Goal: Task Accomplishment & Management: Use online tool/utility

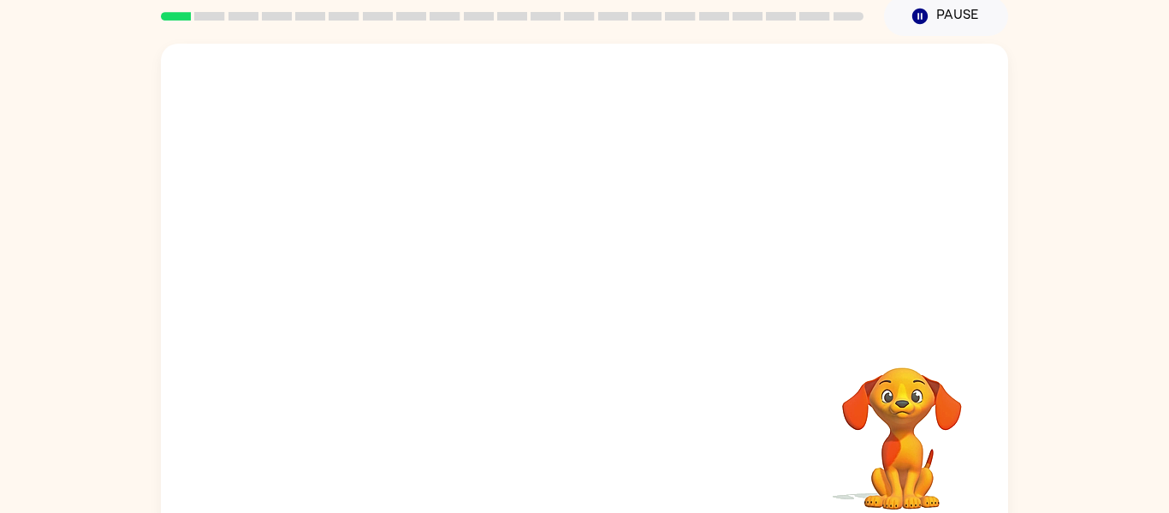
scroll to position [74, 0]
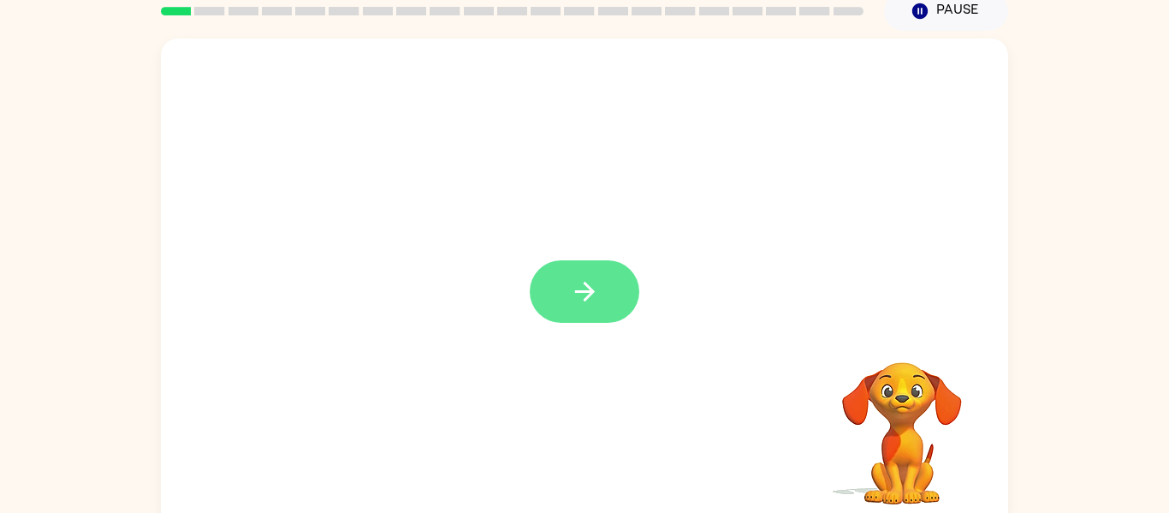
click at [582, 290] on icon "button" at bounding box center [585, 291] width 30 height 30
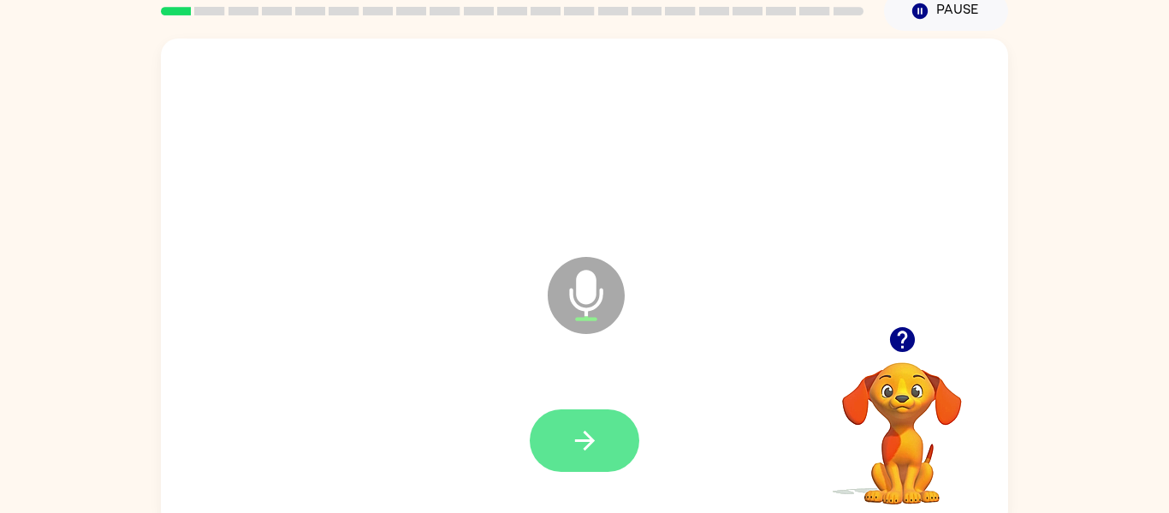
click at [576, 454] on icon "button" at bounding box center [585, 440] width 30 height 30
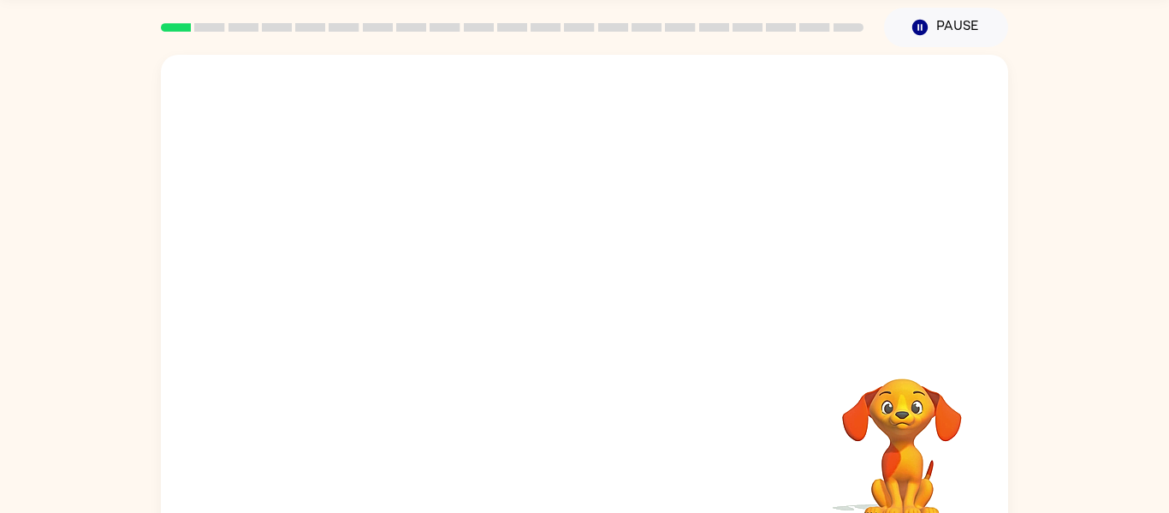
scroll to position [63, 0]
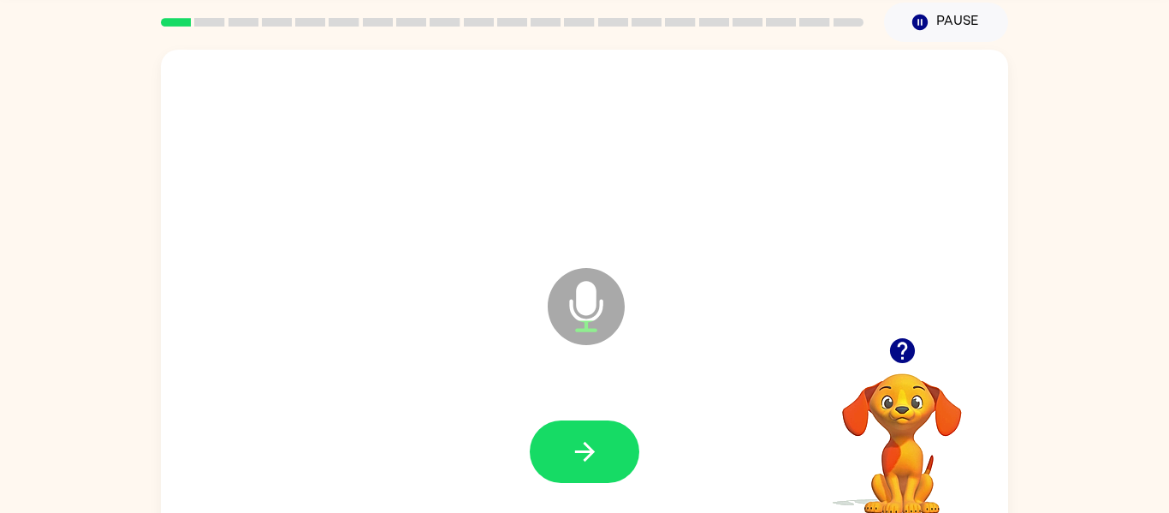
click at [905, 360] on icon "button" at bounding box center [901, 350] width 25 height 25
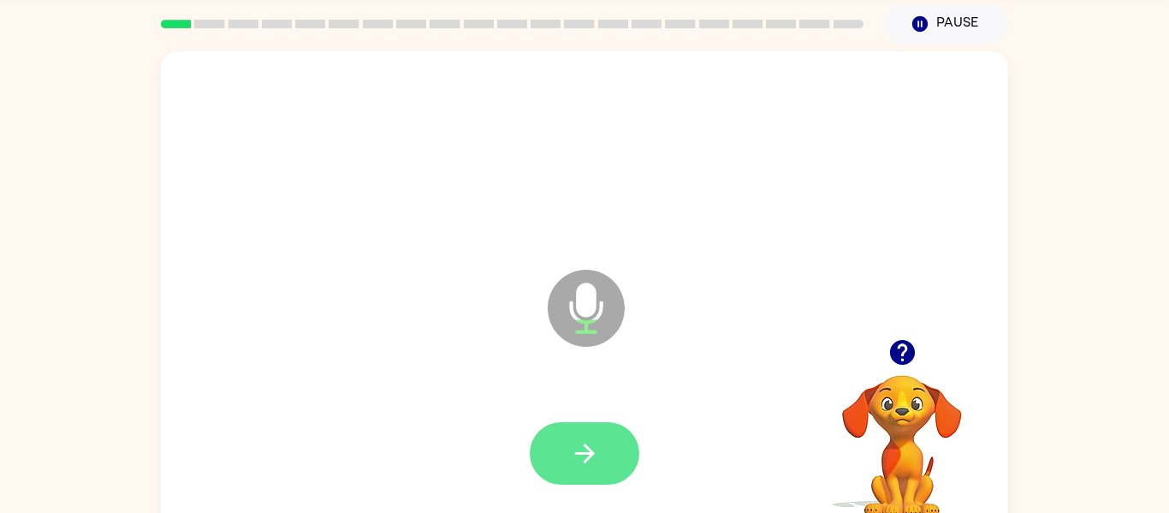
click at [585, 481] on button "button" at bounding box center [585, 453] width 110 height 62
click at [607, 442] on button "button" at bounding box center [585, 453] width 110 height 62
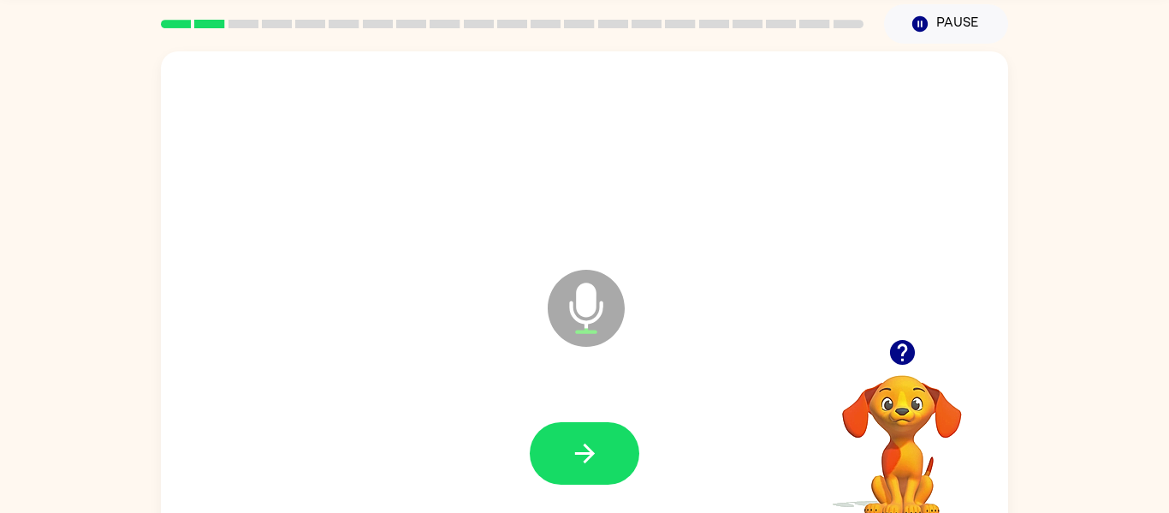
click at [902, 350] on icon "button" at bounding box center [901, 352] width 25 height 25
click at [609, 451] on button "button" at bounding box center [585, 453] width 110 height 62
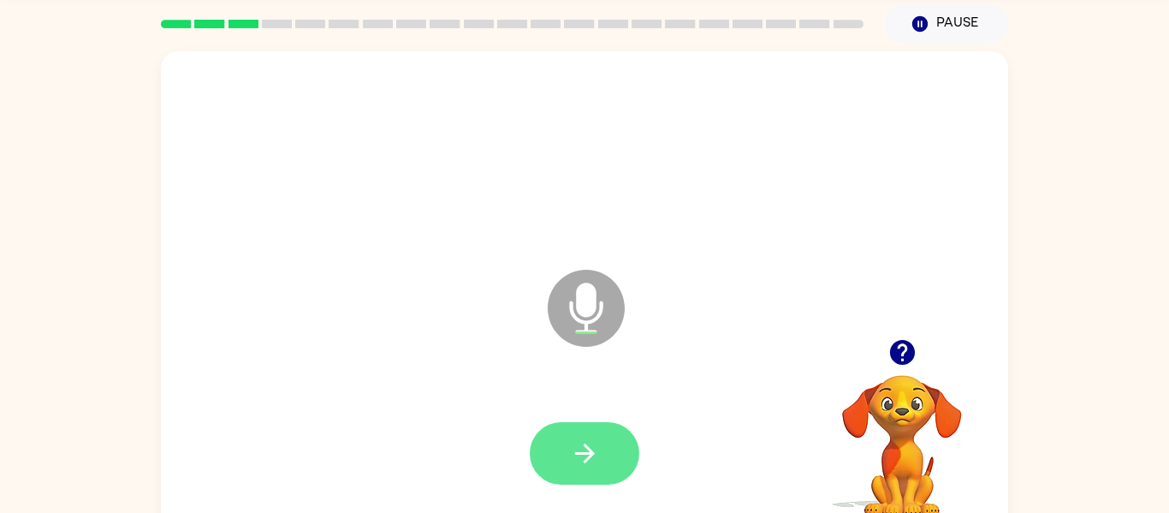
click at [594, 436] on button "button" at bounding box center [585, 453] width 110 height 62
click at [893, 354] on icon "button" at bounding box center [901, 352] width 25 height 25
click at [608, 448] on button "button" at bounding box center [585, 453] width 110 height 62
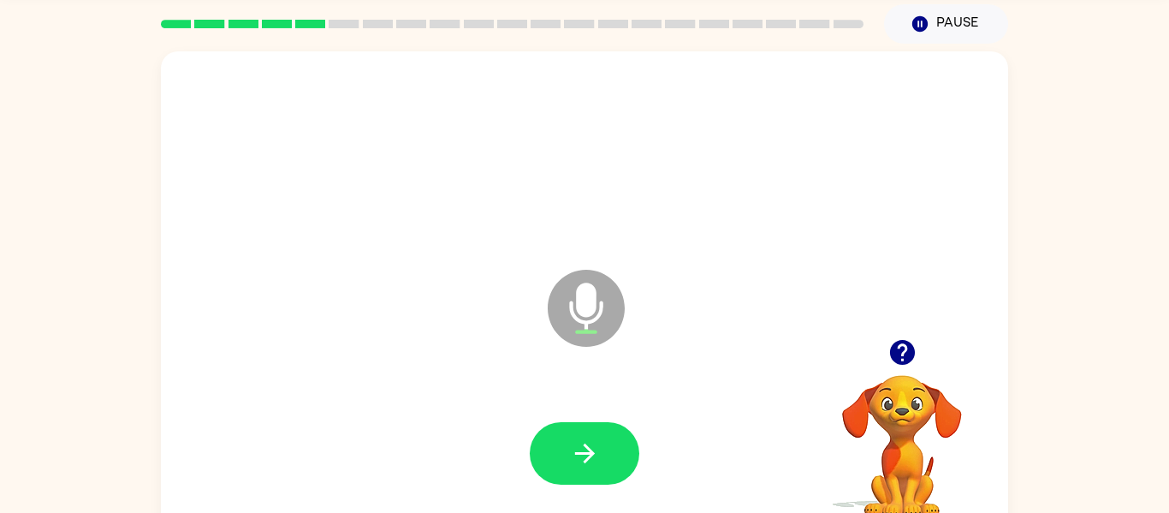
click at [907, 341] on icon "button" at bounding box center [901, 352] width 25 height 25
click at [569, 472] on button "button" at bounding box center [585, 453] width 110 height 62
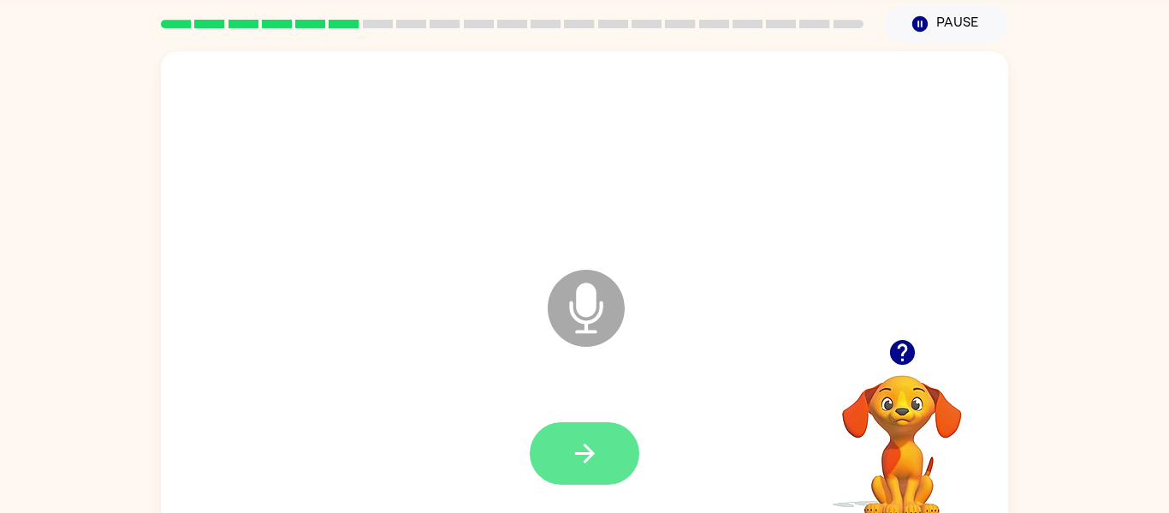
click at [573, 462] on icon "button" at bounding box center [585, 453] width 30 height 30
click at [917, 360] on button "button" at bounding box center [903, 352] width 44 height 44
click at [609, 454] on button "button" at bounding box center [585, 453] width 110 height 62
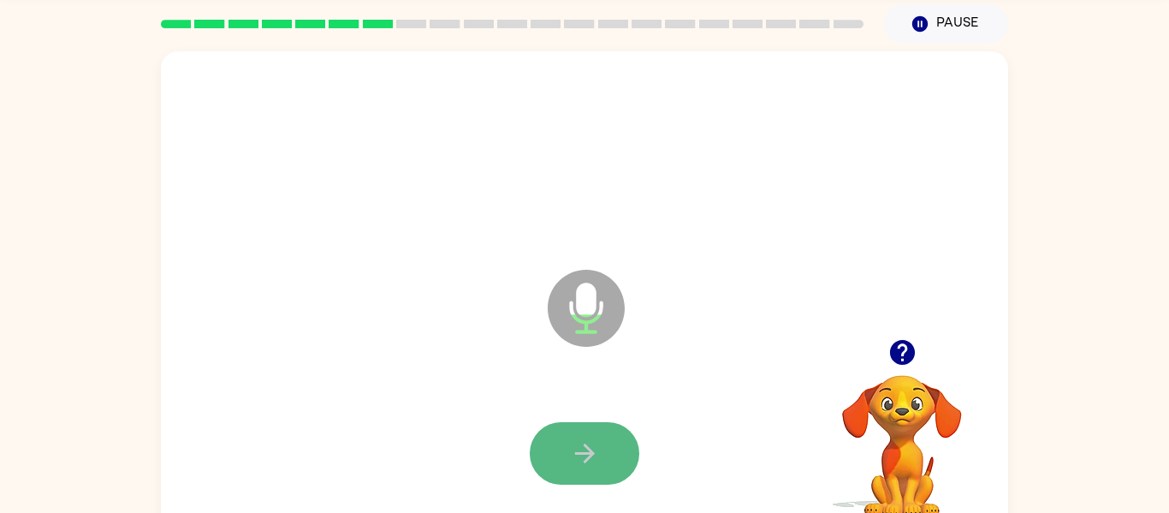
click at [594, 463] on icon "button" at bounding box center [585, 453] width 30 height 30
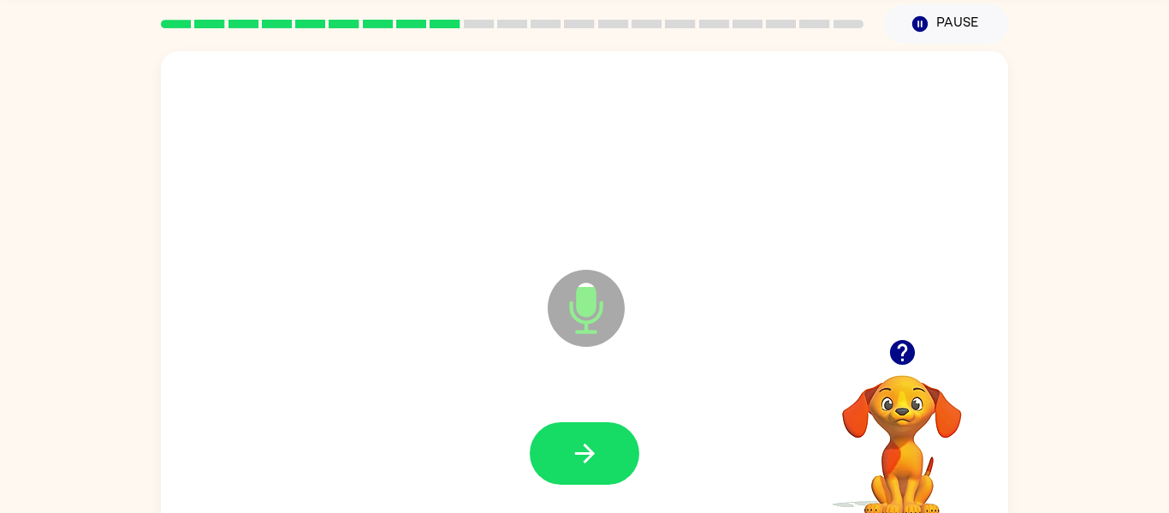
click at [594, 463] on icon "button" at bounding box center [585, 453] width 30 height 30
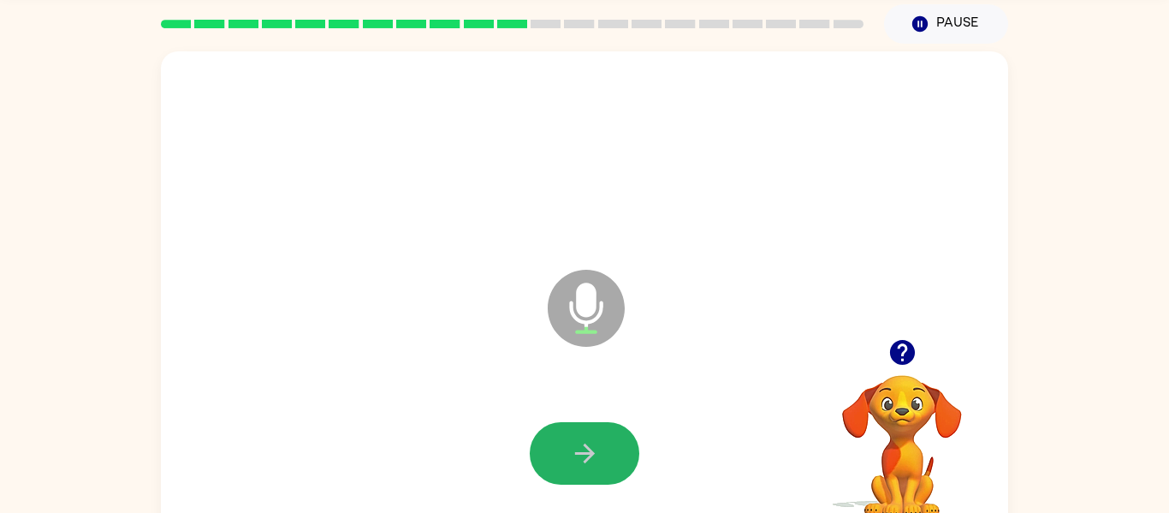
click at [594, 463] on icon "button" at bounding box center [585, 453] width 30 height 30
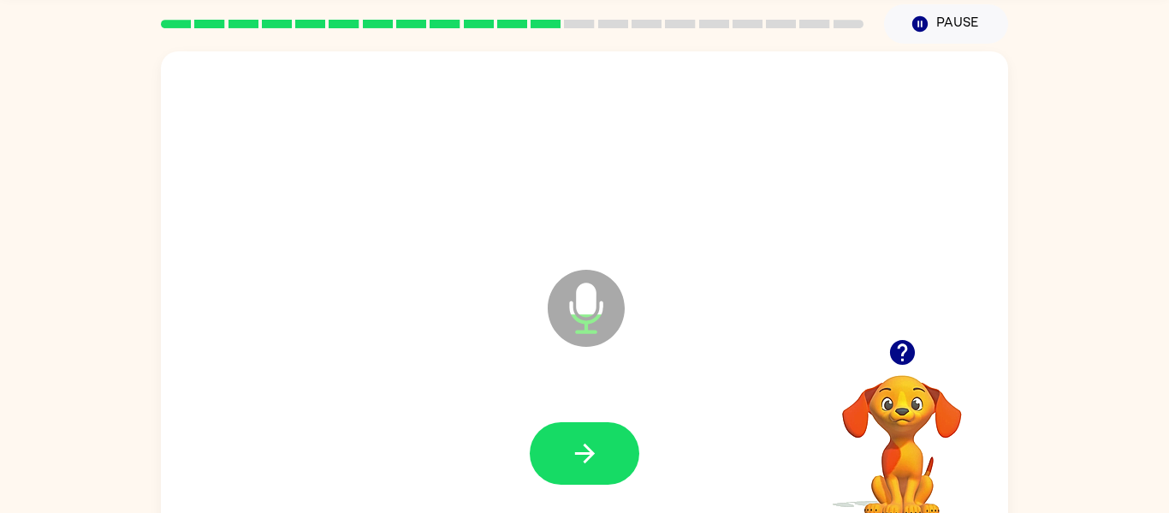
click at [594, 463] on icon "button" at bounding box center [585, 453] width 30 height 30
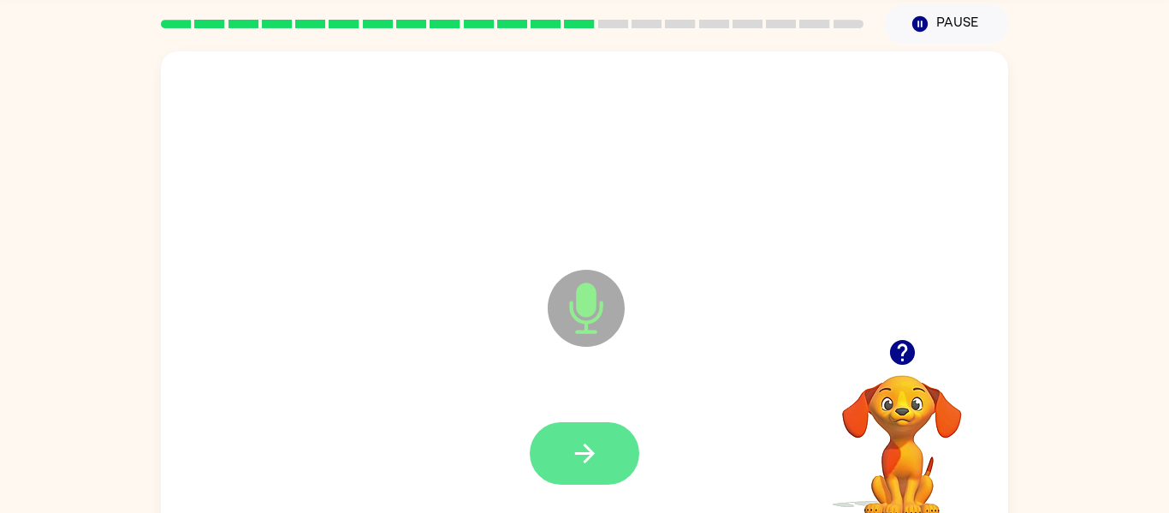
click at [556, 443] on button "button" at bounding box center [585, 453] width 110 height 62
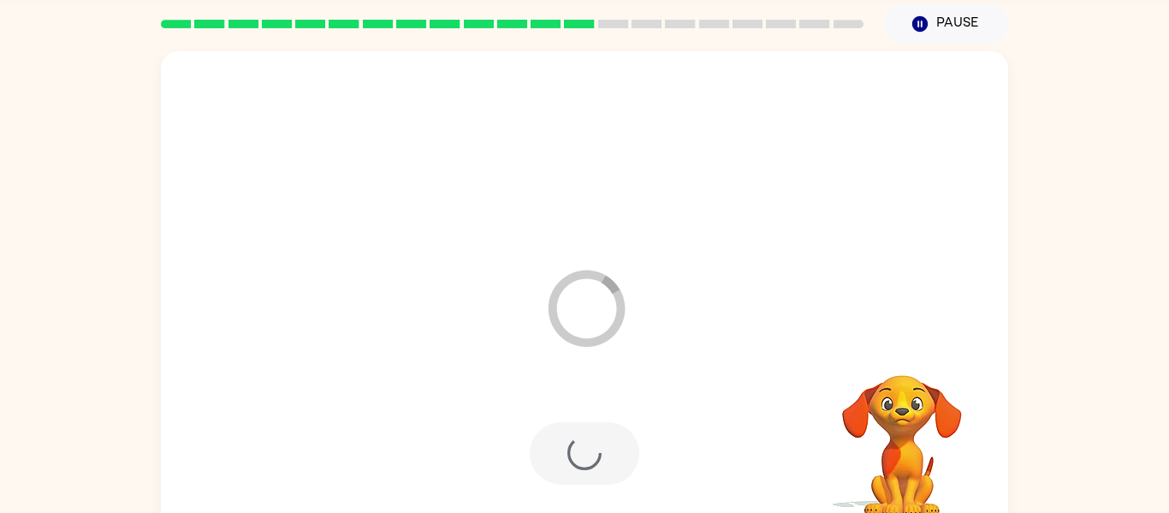
click at [872, 359] on video "Your browser must support playing .mp4 files to use Literably. Please try using…" at bounding box center [901, 433] width 171 height 171
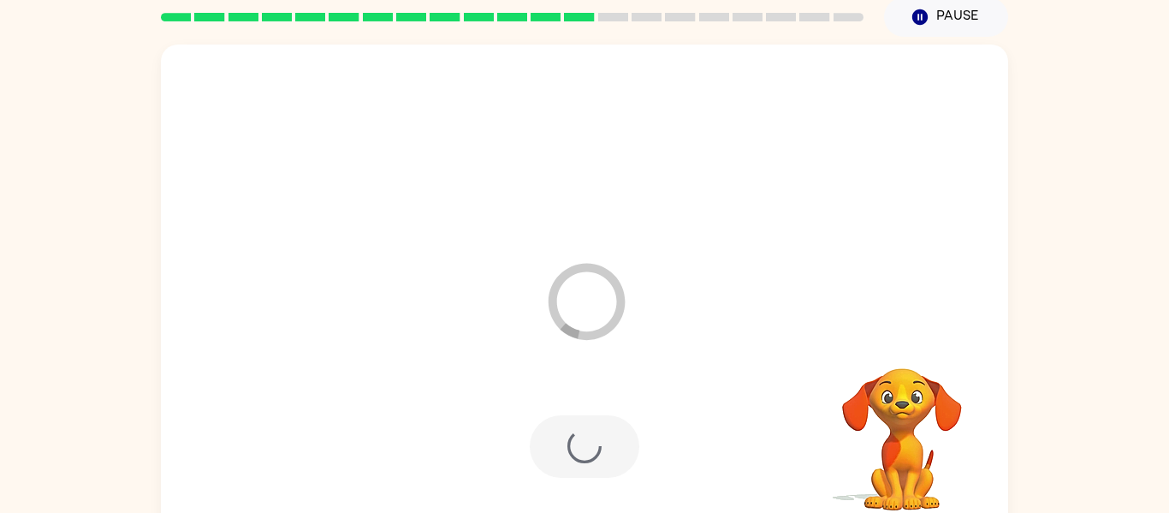
scroll to position [70, 0]
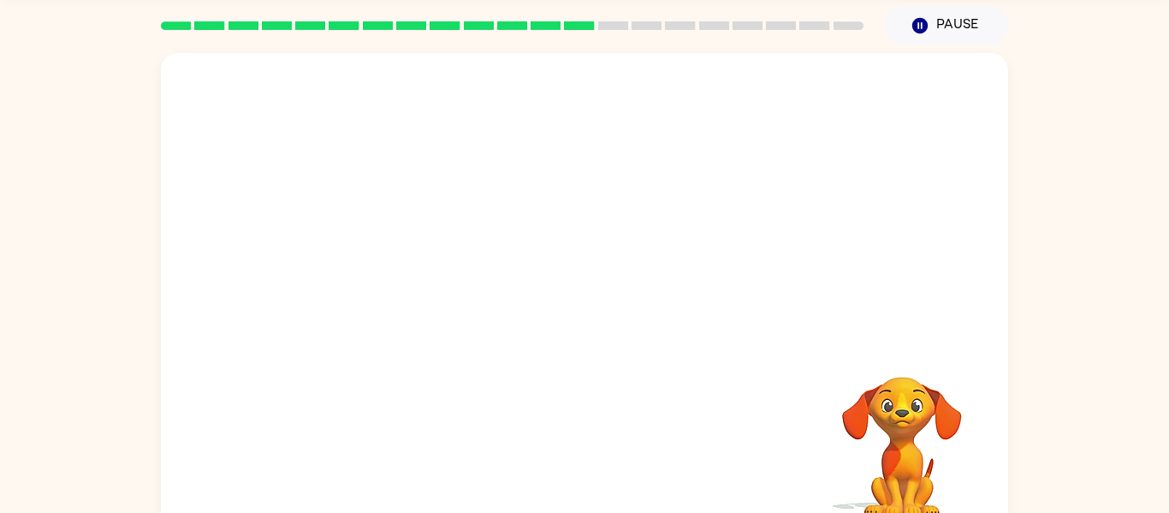
scroll to position [52, 0]
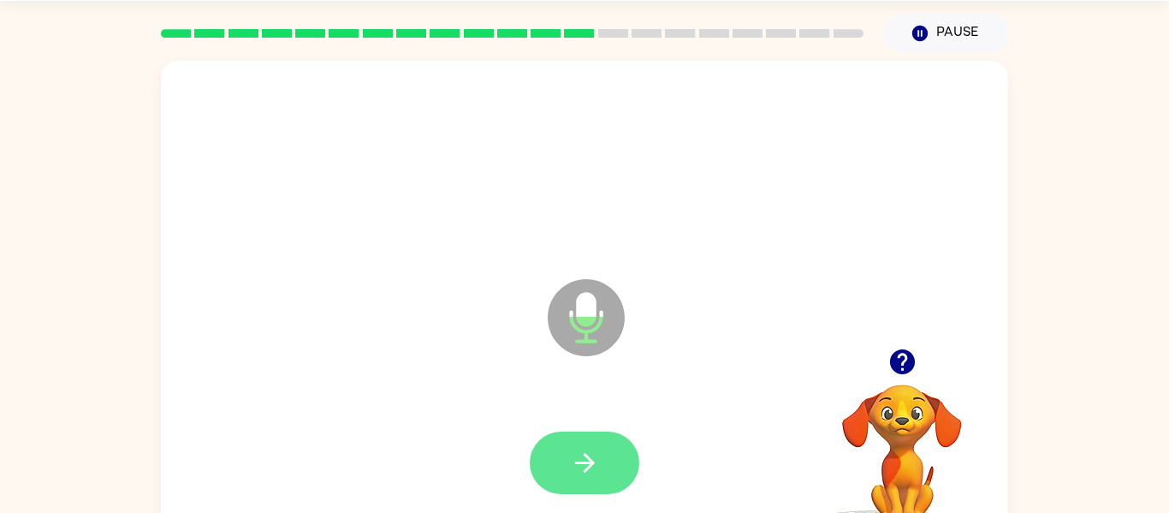
click at [596, 458] on icon "button" at bounding box center [585, 463] width 30 height 30
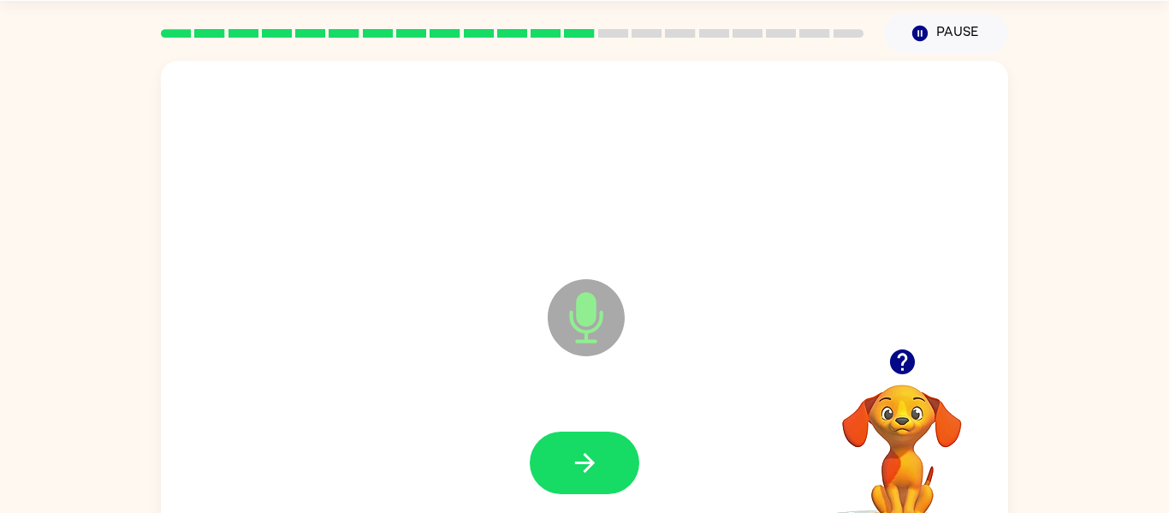
click at [596, 458] on icon "button" at bounding box center [585, 463] width 30 height 30
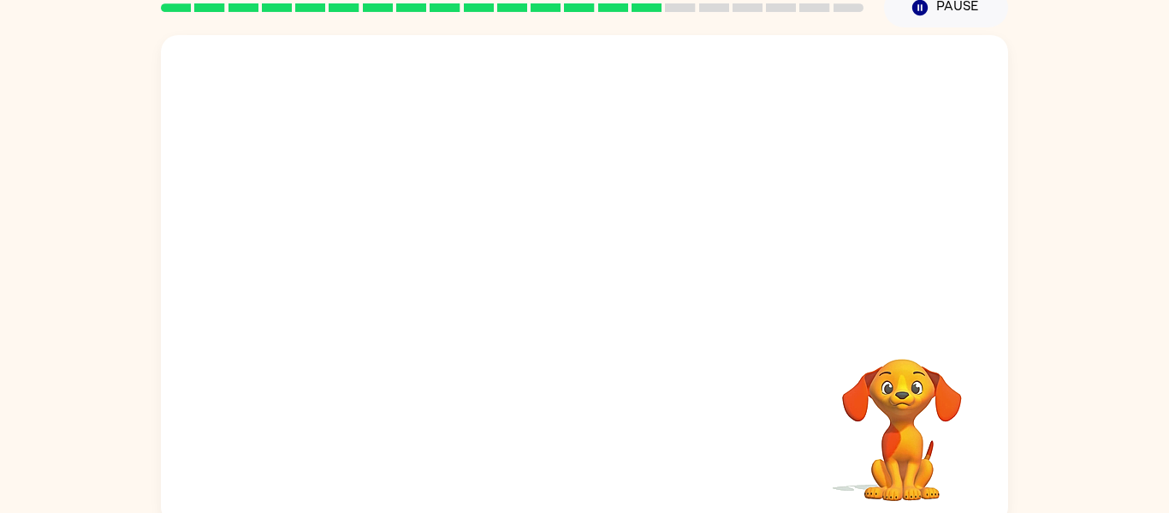
scroll to position [74, 0]
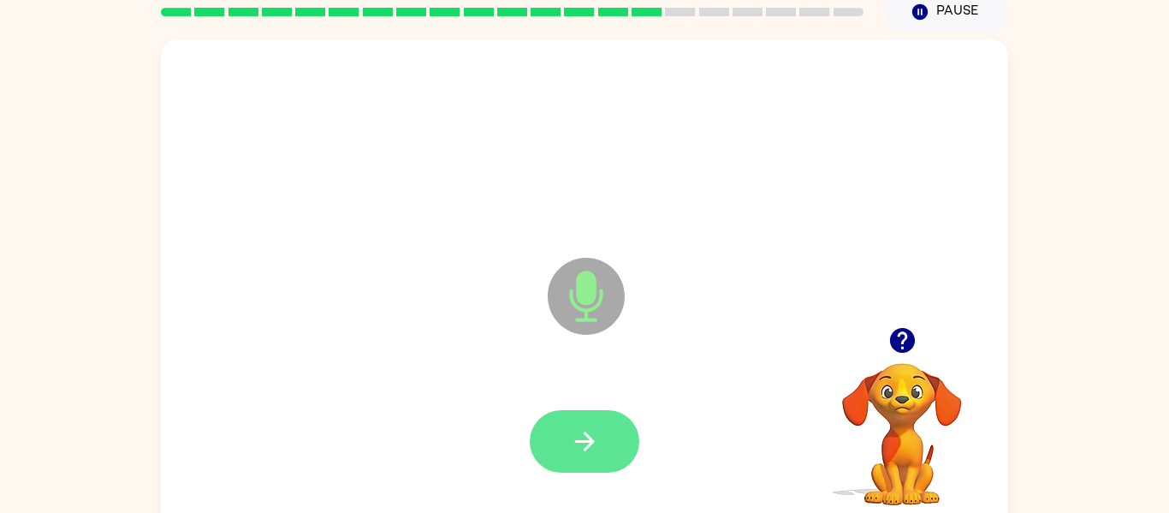
click at [586, 439] on icon "button" at bounding box center [585, 441] width 30 height 30
click at [616, 455] on button "button" at bounding box center [585, 441] width 110 height 62
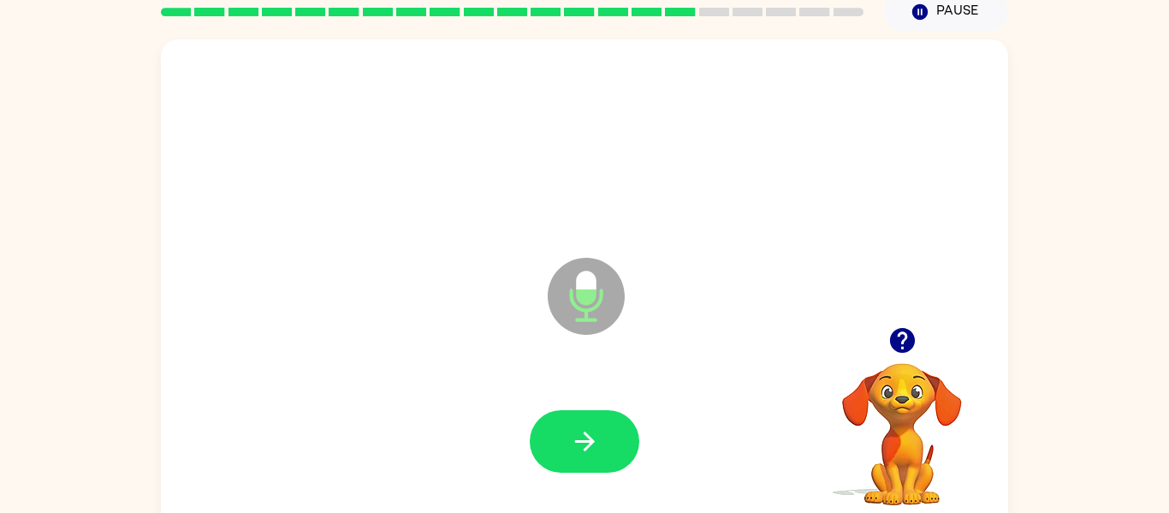
click at [616, 455] on button "button" at bounding box center [585, 441] width 110 height 62
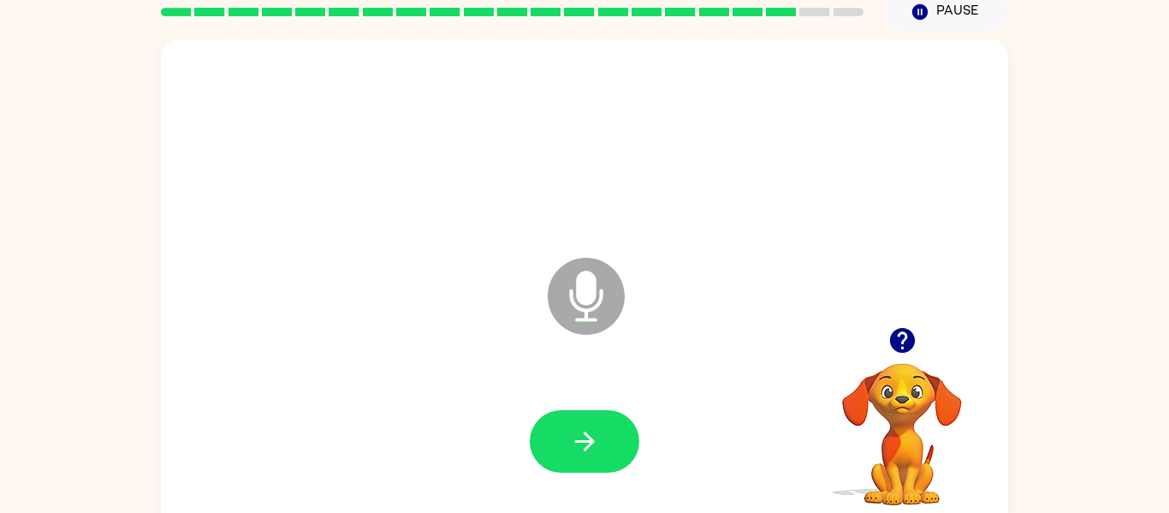
click at [616, 455] on button "button" at bounding box center [585, 441] width 110 height 62
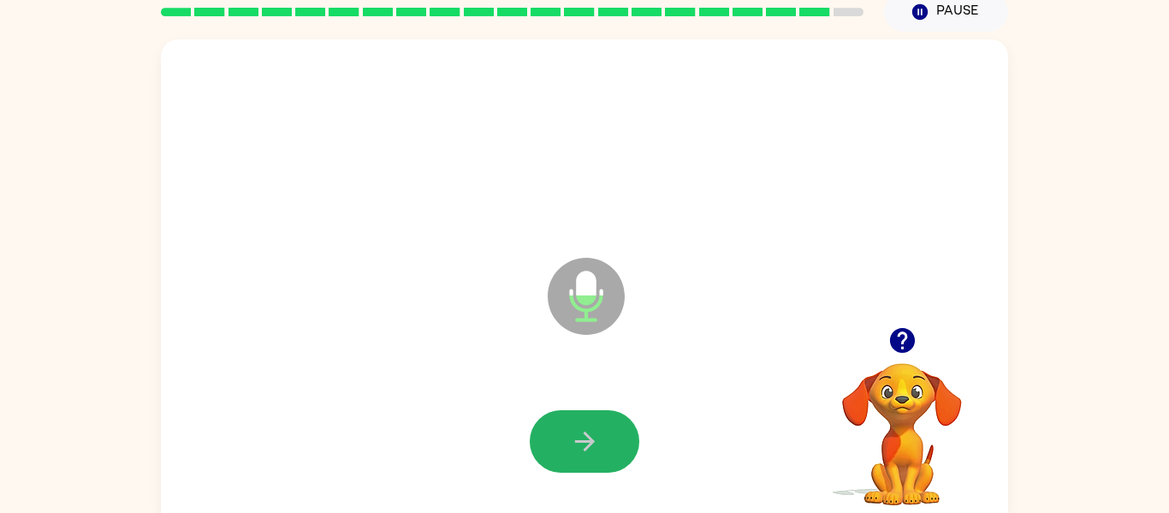
click at [616, 455] on button "button" at bounding box center [585, 441] width 110 height 62
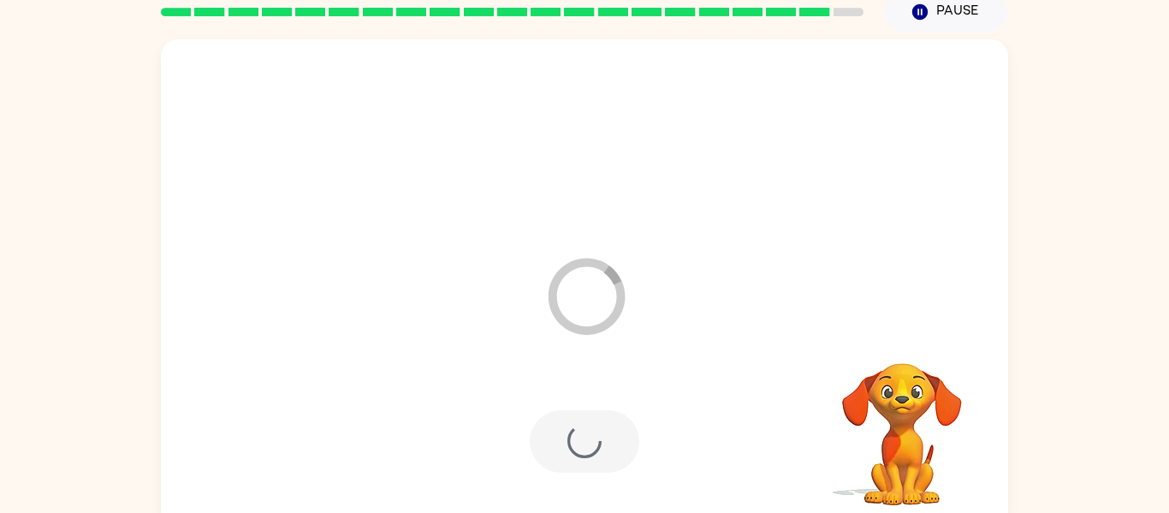
scroll to position [58, 0]
